Goal: Share content

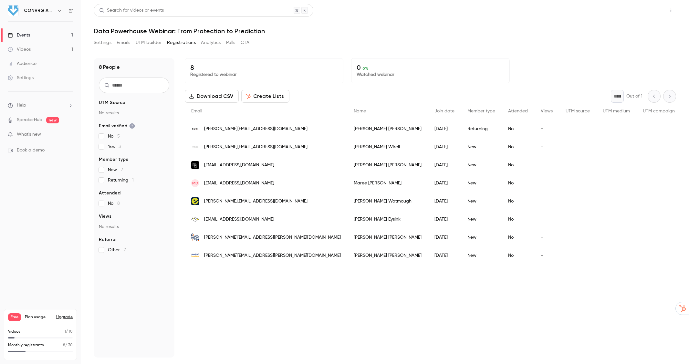
click at [647, 6] on button "Share" at bounding box center [648, 10] width 26 height 13
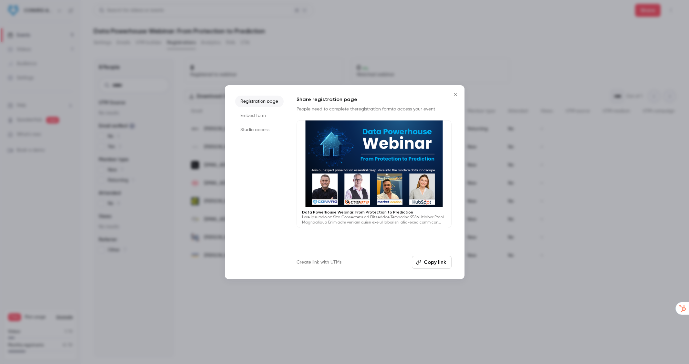
click at [438, 261] on button "Copy link" at bounding box center [432, 262] width 40 height 13
click at [456, 94] on icon "Close" at bounding box center [455, 94] width 8 height 5
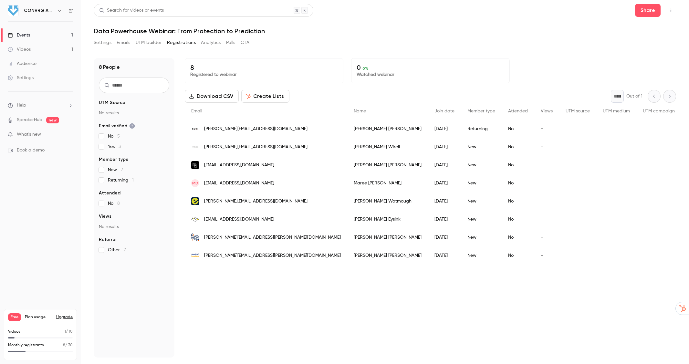
click at [35, 135] on span "What's new" at bounding box center [29, 134] width 24 height 7
click at [539, 43] on div at bounding box center [344, 182] width 689 height 364
